Goal: Task Accomplishment & Management: Manage account settings

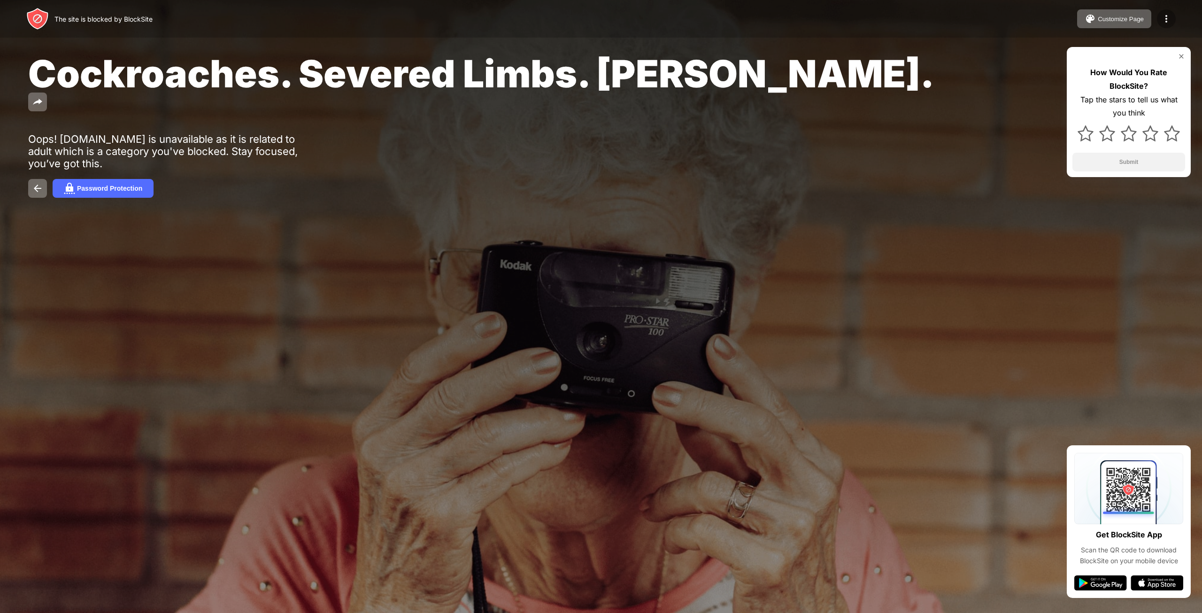
click at [1165, 21] on img at bounding box center [1166, 18] width 11 height 11
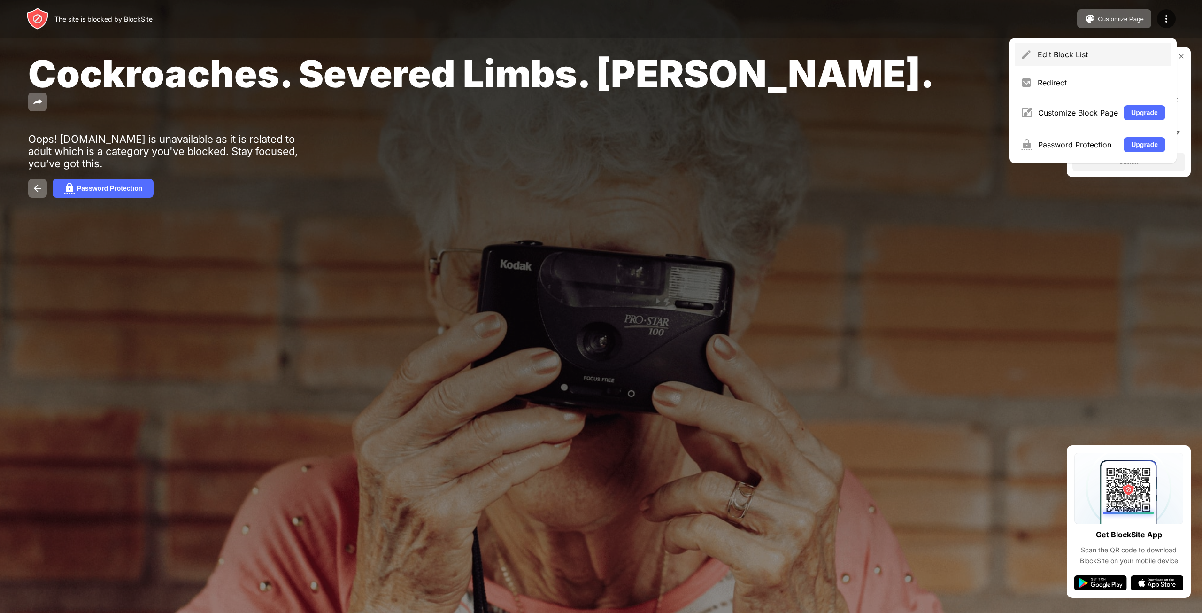
click at [1057, 58] on div "Edit Block List" at bounding box center [1102, 54] width 128 height 9
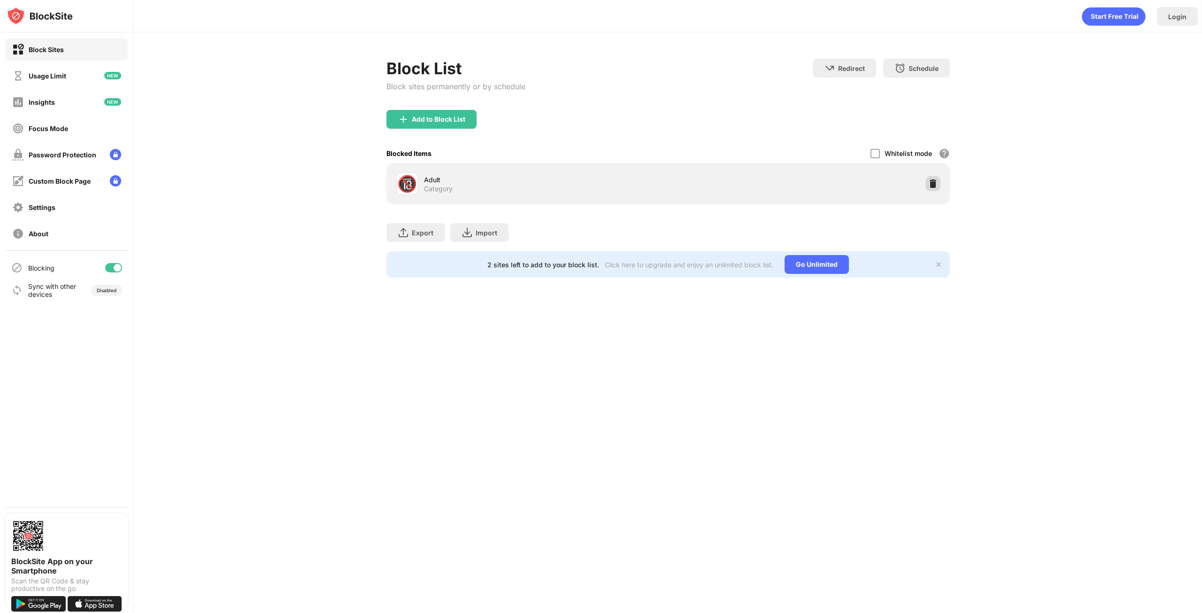
click at [933, 185] on img at bounding box center [932, 183] width 9 height 9
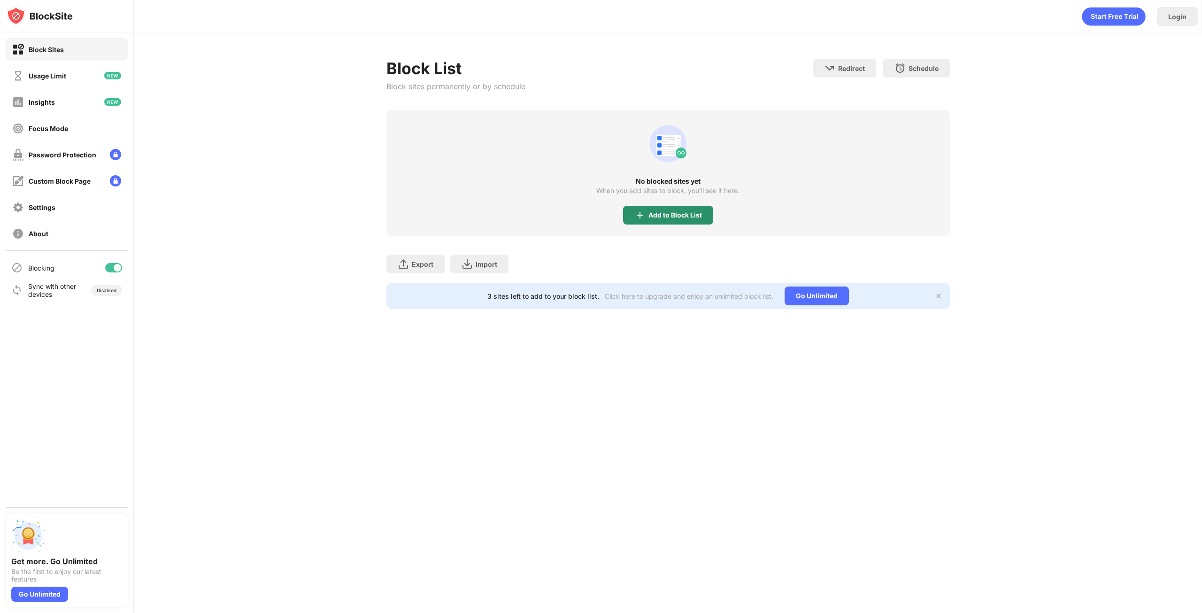
click at [667, 211] on div "Add to Block List" at bounding box center [675, 215] width 54 height 8
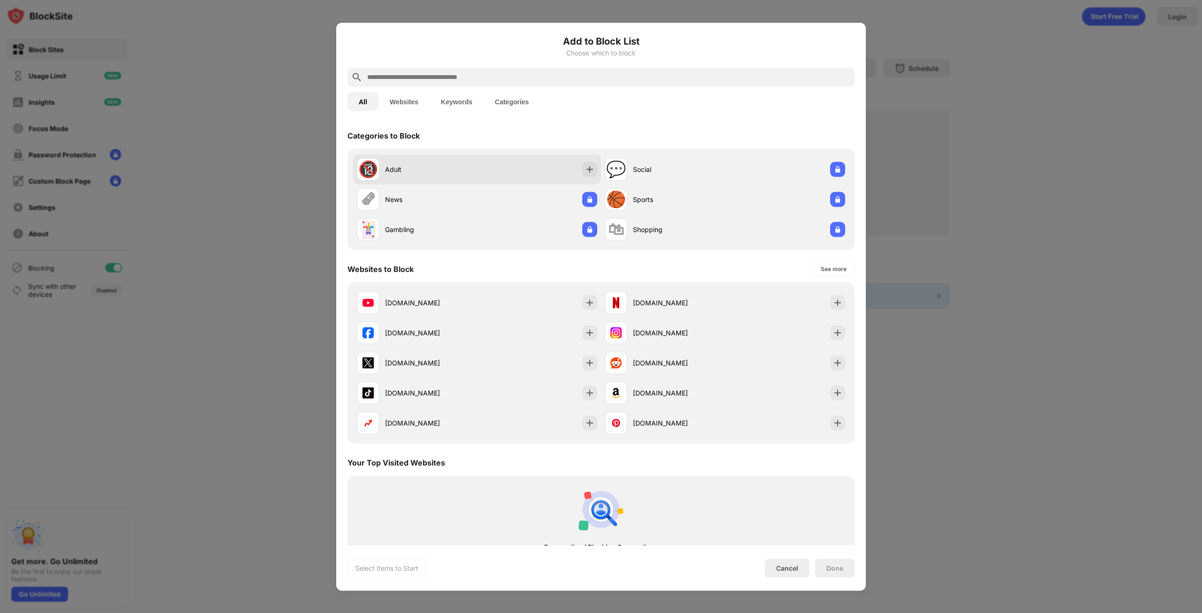
click at [558, 174] on div "🔞 Adult" at bounding box center [477, 169] width 248 height 30
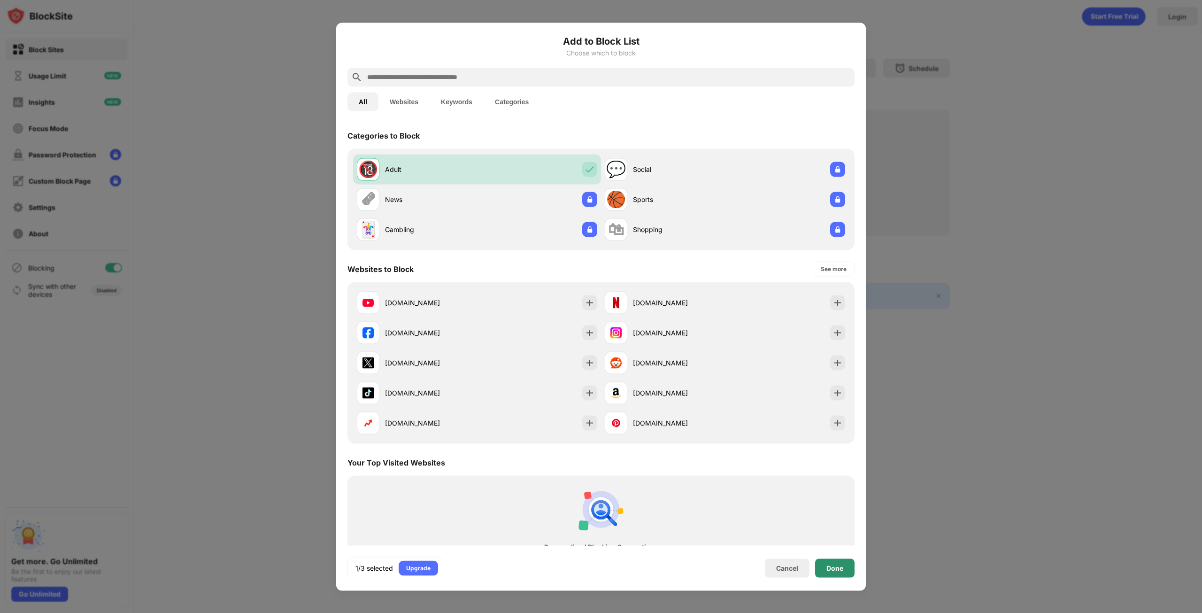
click at [836, 567] on div "Done" at bounding box center [834, 568] width 17 height 8
